Goal: Information Seeking & Learning: Check status

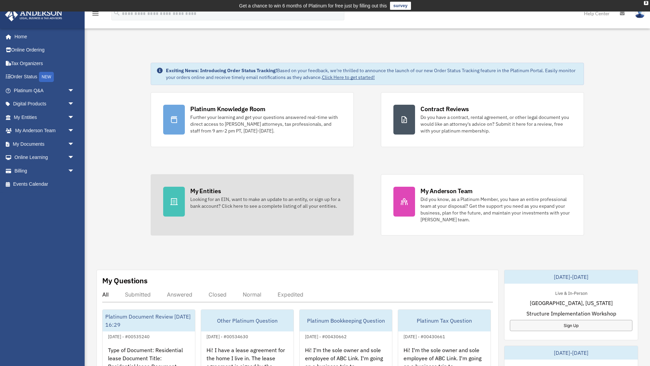
click at [194, 192] on div "My Entities" at bounding box center [205, 191] width 30 height 8
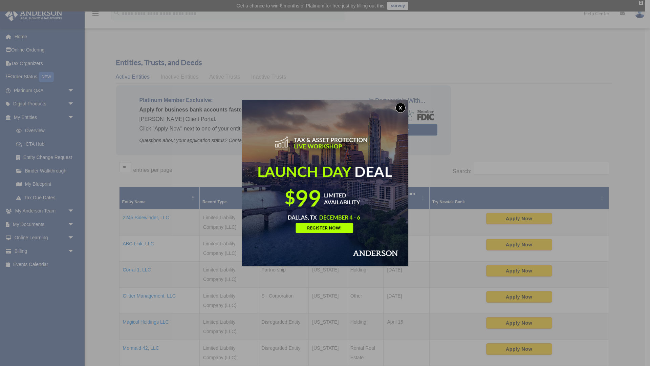
click at [403, 107] on button "x" at bounding box center [400, 108] width 10 height 10
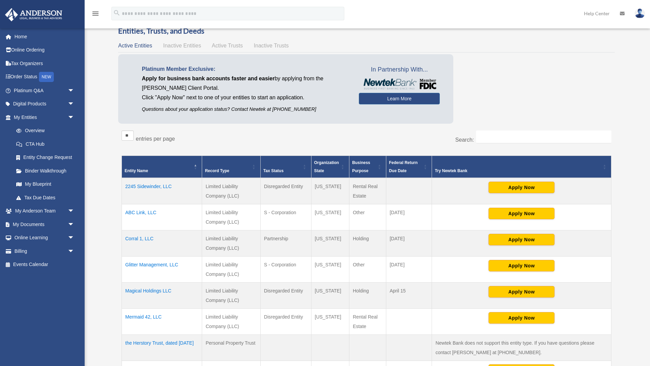
scroll to position [32, 0]
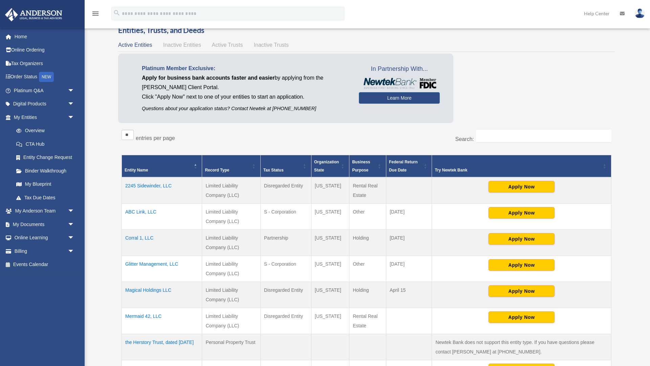
click at [158, 265] on td "Glitter Management, LLC" at bounding box center [162, 268] width 80 height 26
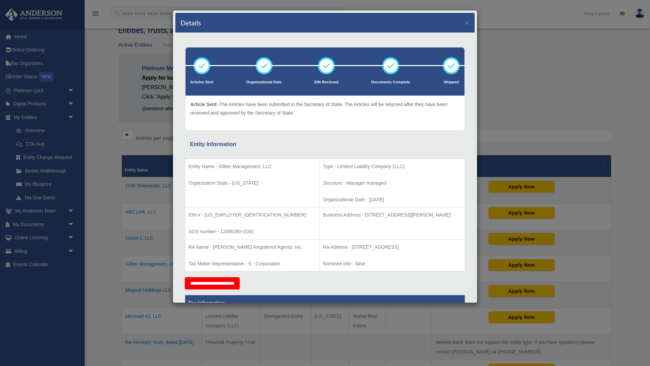
scroll to position [0, 0]
drag, startPoint x: 71, startPoint y: 217, endPoint x: 107, endPoint y: 213, distance: 36.2
click at [107, 213] on div "Details × Articles Sent Organizational Date" at bounding box center [325, 183] width 650 height 366
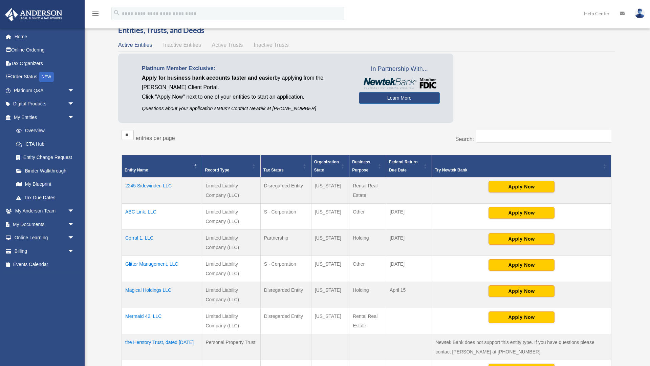
click at [140, 208] on td "ABC Link, LLC" at bounding box center [162, 216] width 80 height 26
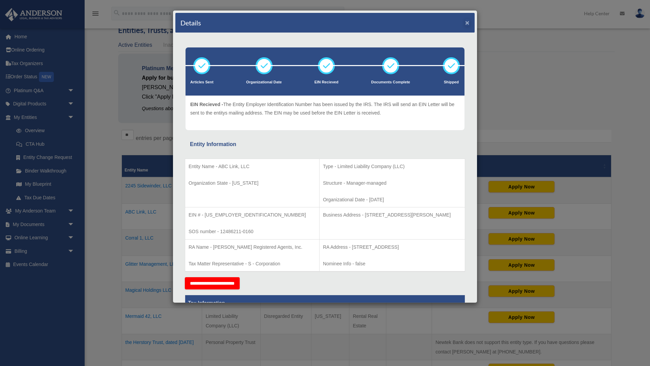
click at [468, 25] on button "×" at bounding box center [467, 22] width 4 height 7
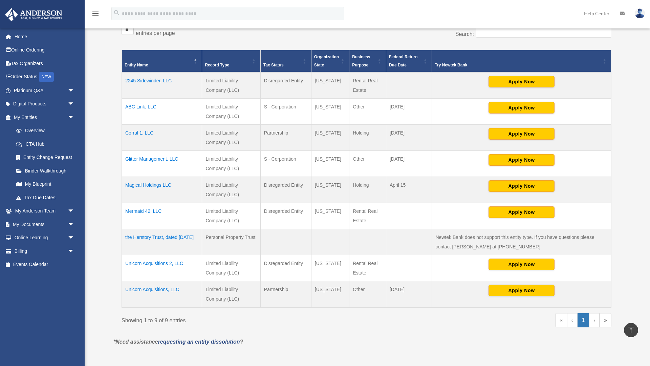
scroll to position [143, 0]
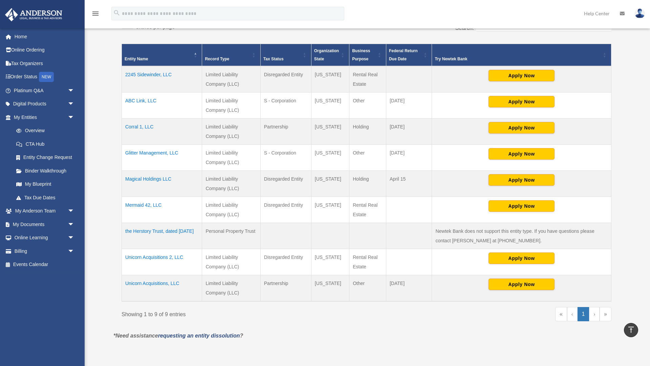
click at [159, 282] on td "Unicorn Acquisitions, LLC" at bounding box center [162, 288] width 80 height 26
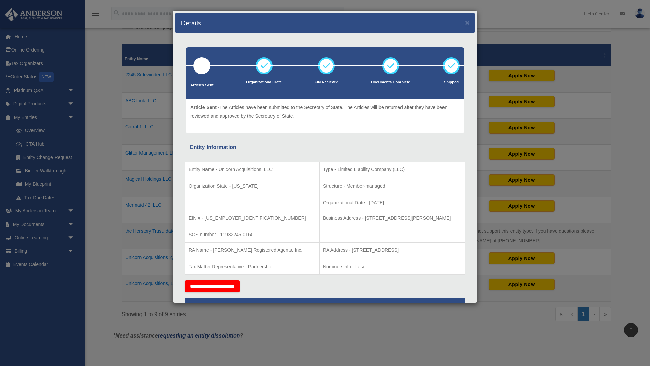
click at [96, 205] on div "Details × Articles Sent Organizational Date" at bounding box center [325, 183] width 650 height 366
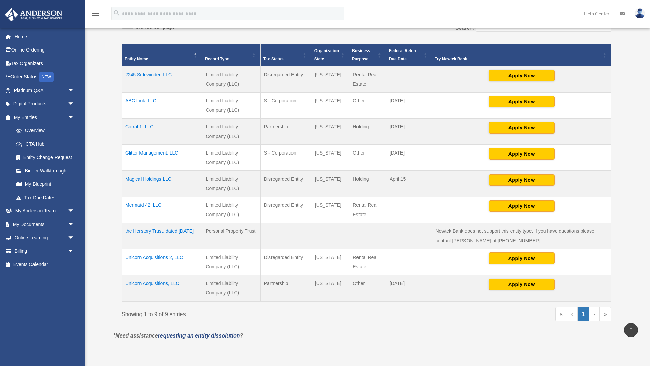
click at [165, 257] on td "Unicorn Acquisitions 2, LLC" at bounding box center [162, 262] width 80 height 26
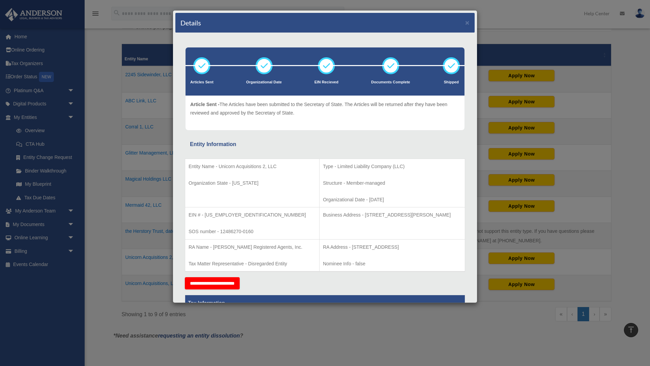
click at [99, 94] on div "Details × Articles Sent Organizational Date" at bounding box center [325, 183] width 650 height 366
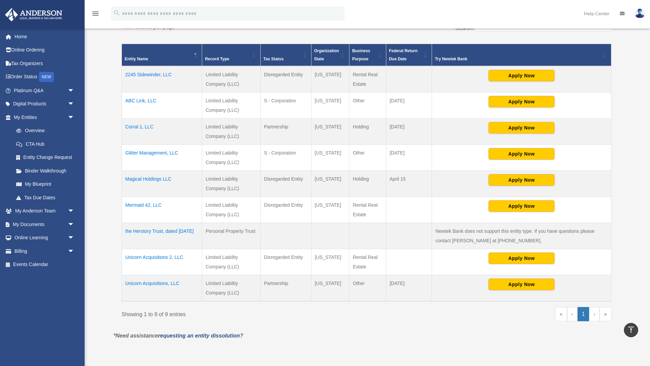
click at [146, 126] on td "Corral 1, LLC" at bounding box center [162, 131] width 80 height 26
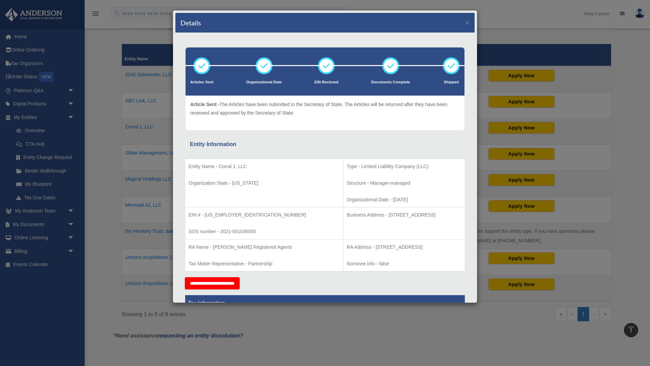
click at [94, 65] on div "Details × Articles Sent Organizational Date" at bounding box center [325, 183] width 650 height 366
